Goal: Understand process/instructions: Learn how to perform a task or action

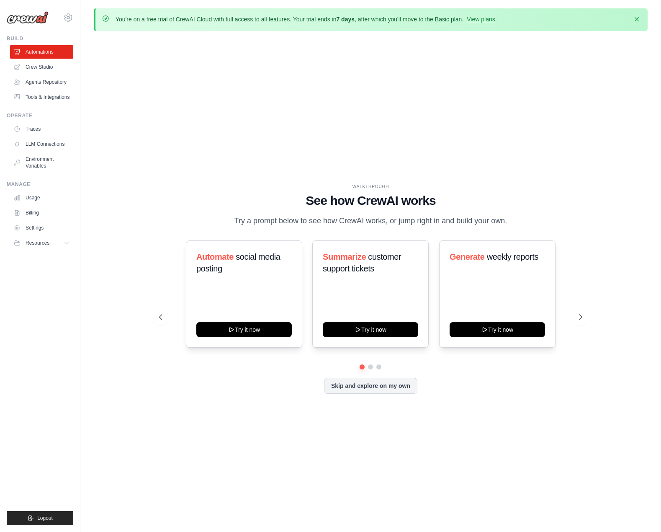
click at [295, 80] on div "WALKTHROUGH See how [PERSON_NAME] works Try a prompt below to see how [PERSON_N…" at bounding box center [371, 295] width 554 height 515
click at [327, 128] on div "WALKTHROUGH See how [PERSON_NAME] works Try a prompt below to see how [PERSON_N…" at bounding box center [371, 295] width 554 height 515
click at [577, 315] on button at bounding box center [581, 317] width 17 height 17
click at [581, 317] on icon at bounding box center [582, 317] width 8 height 8
click at [49, 51] on link "Automations" at bounding box center [42, 51] width 63 height 13
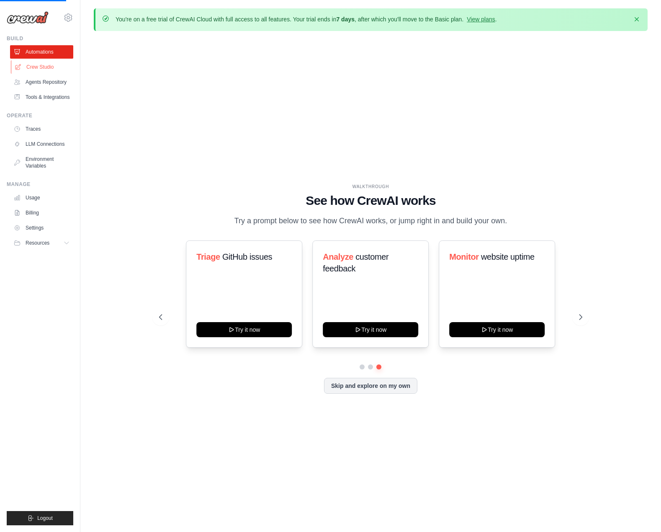
click at [54, 64] on link "Crew Studio" at bounding box center [42, 66] width 63 height 13
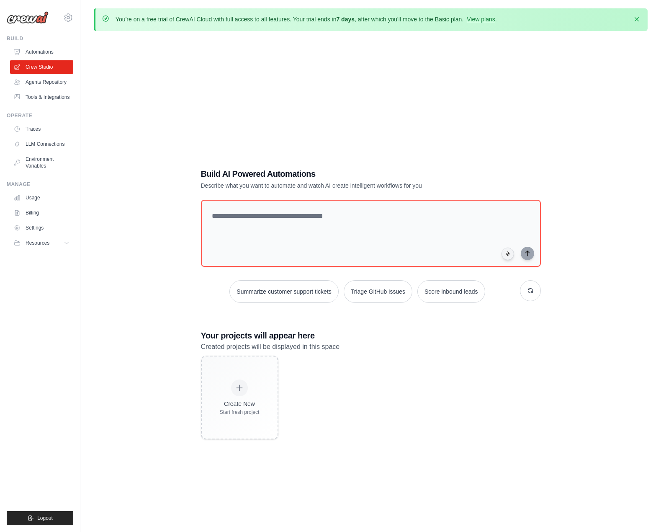
click at [350, 133] on div "Build AI Powered Automations Describe what you want to automate and watch AI cr…" at bounding box center [371, 304] width 554 height 532
